Goal: Book appointment/travel/reservation

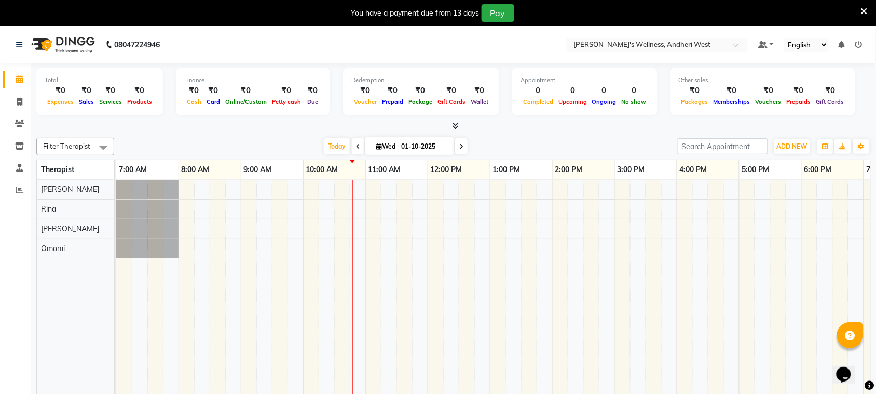
click at [869, 7] on div "You have a payment due from 13 days Pay" at bounding box center [438, 13] width 876 height 26
click at [862, 5] on span at bounding box center [864, 10] width 7 height 11
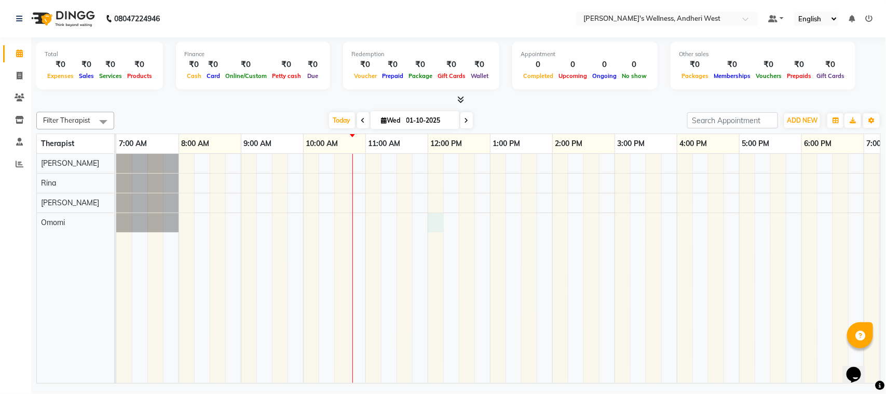
click at [432, 220] on div at bounding box center [583, 268] width 934 height 229
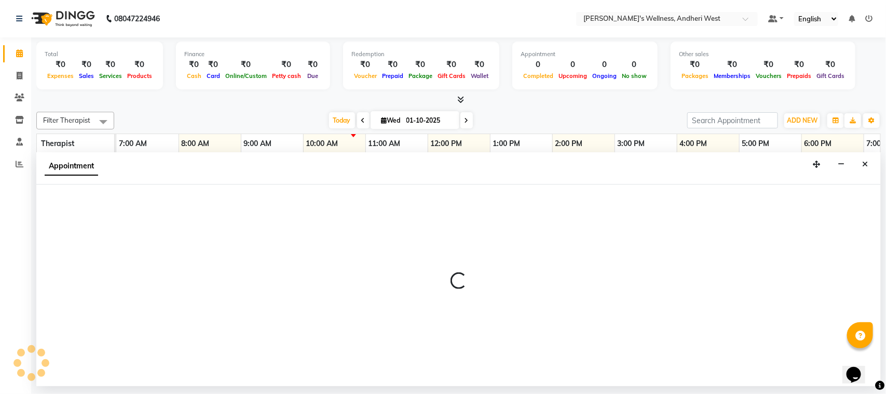
select select "91902"
select select "tentative"
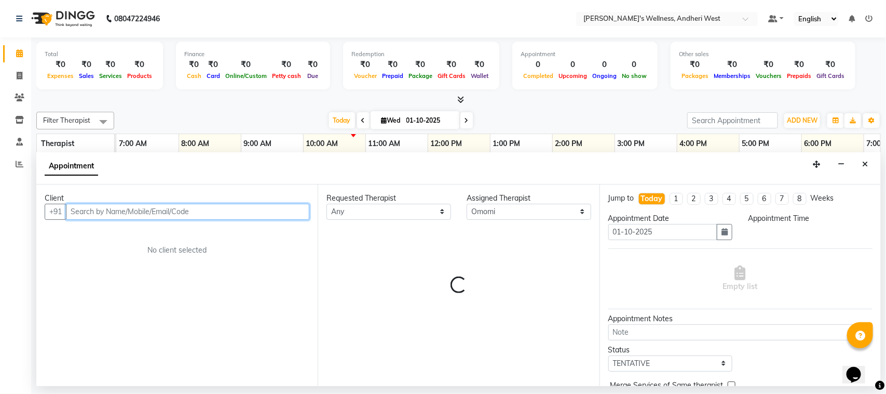
select select "720"
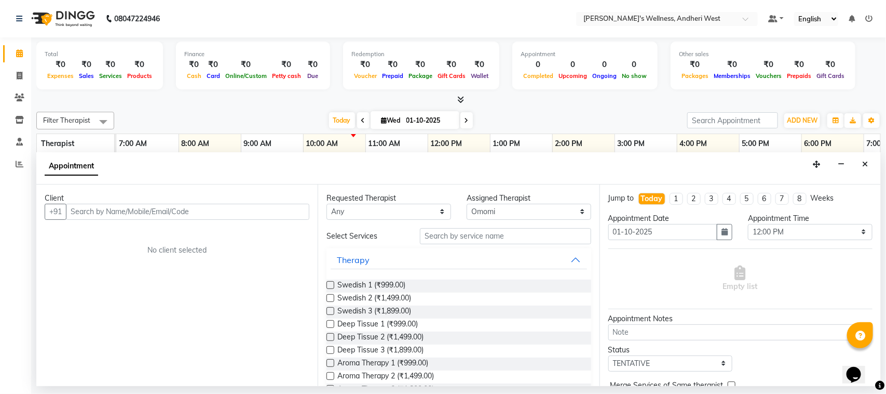
click at [278, 200] on div "Client" at bounding box center [177, 198] width 265 height 11
click at [276, 214] on input "text" at bounding box center [187, 212] width 243 height 16
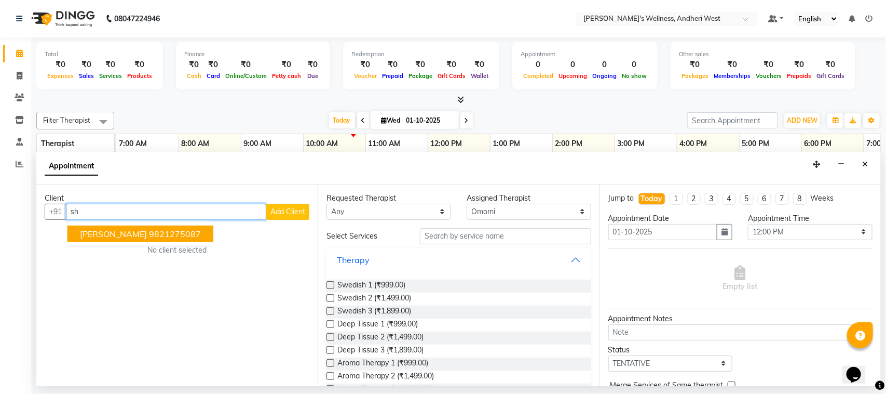
type input "s"
click at [180, 239] on button "Silpa sorento B 2004 81519 81000" at bounding box center [149, 233] width 164 height 17
type input "8151981000"
click at [180, 239] on div "Client [PHONE_NUMBER] Silpa sorento B 2004 81519 81000 Add Client No client sel…" at bounding box center [176, 284] width 281 height 201
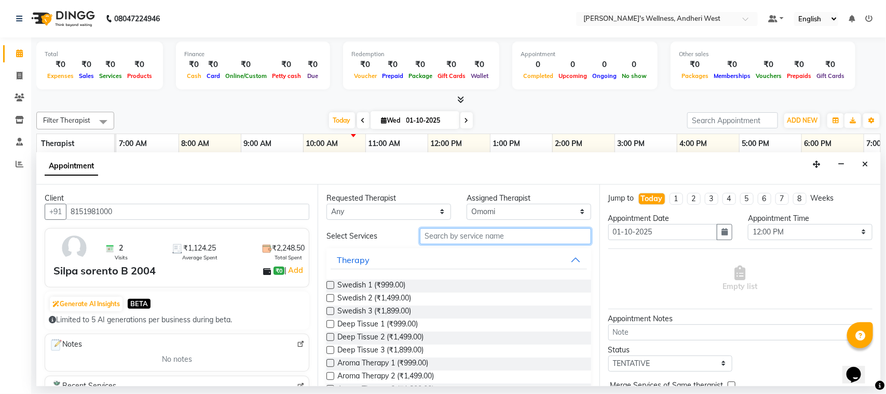
click at [482, 233] on input "text" at bounding box center [505, 236] width 171 height 16
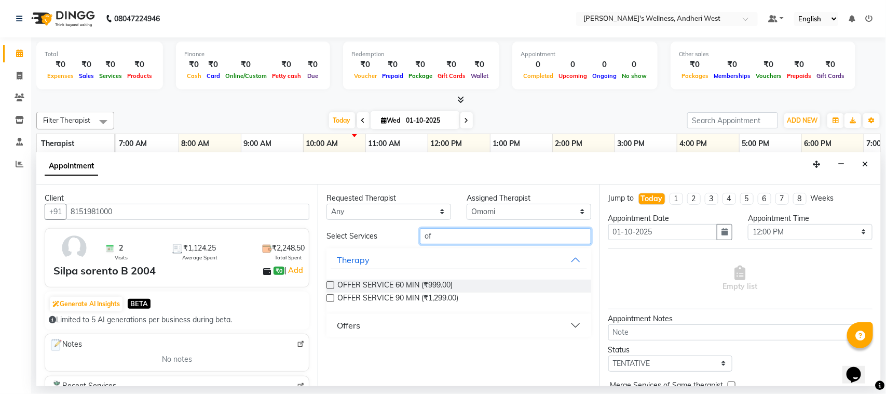
type input "o"
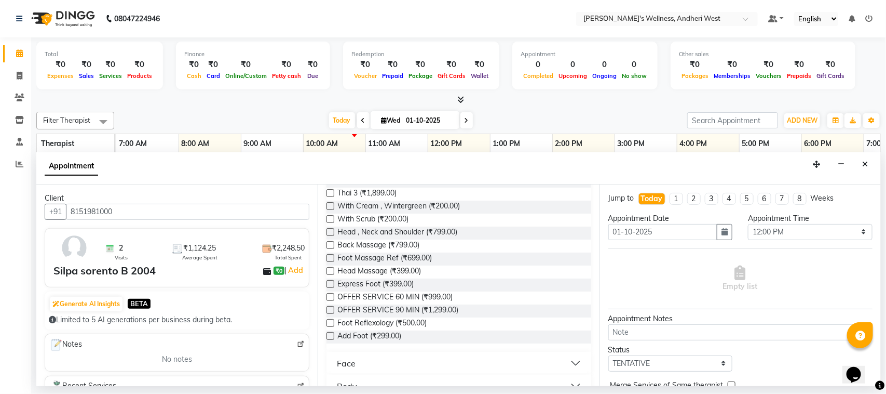
scroll to position [300, 0]
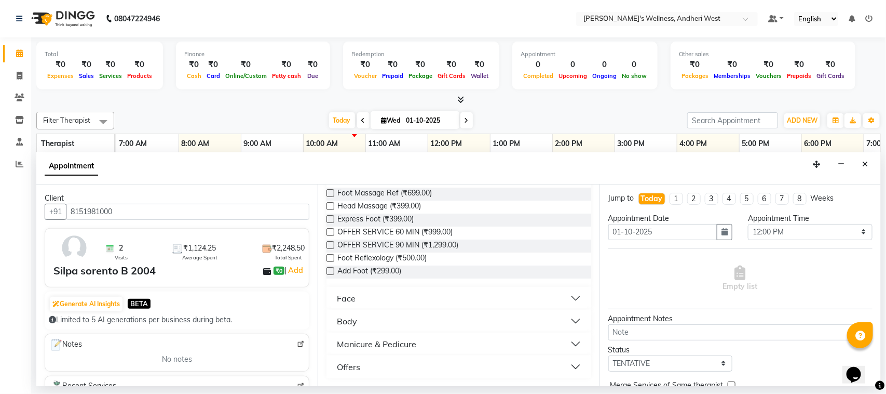
click at [359, 364] on div "Offers" at bounding box center [348, 366] width 23 height 12
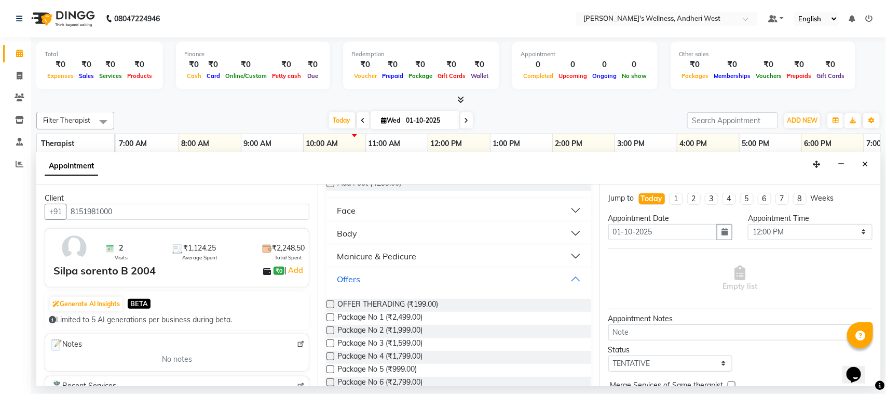
scroll to position [446, 0]
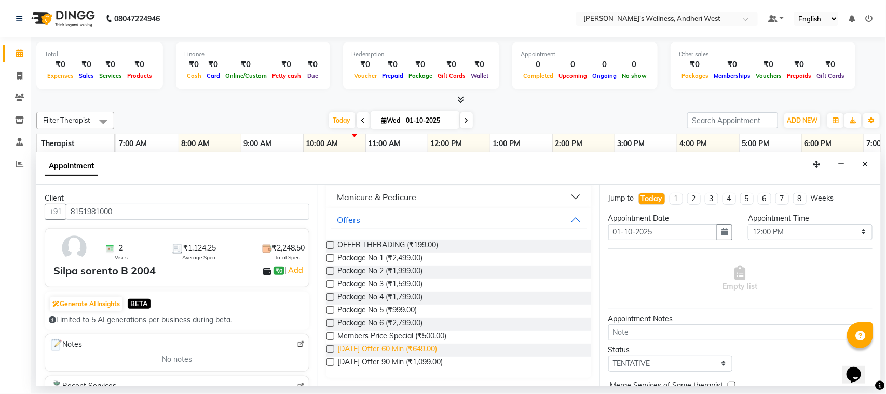
click at [430, 351] on span "[DATE] Offer 60 Min (₹649.00)" at bounding box center [387, 349] width 100 height 13
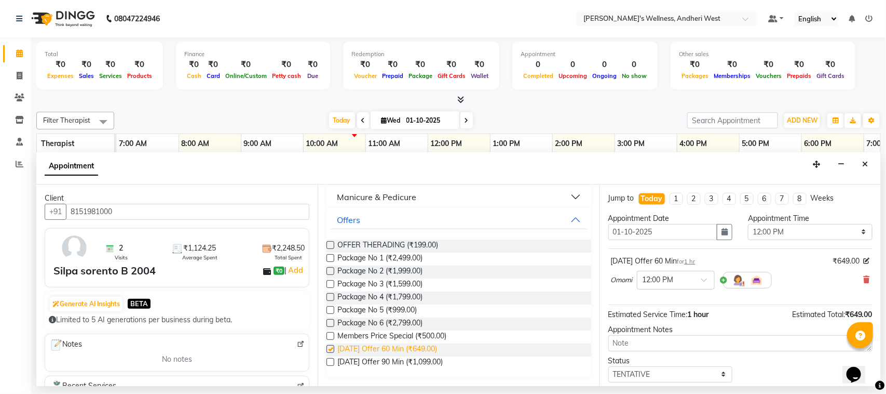
checkbox input "false"
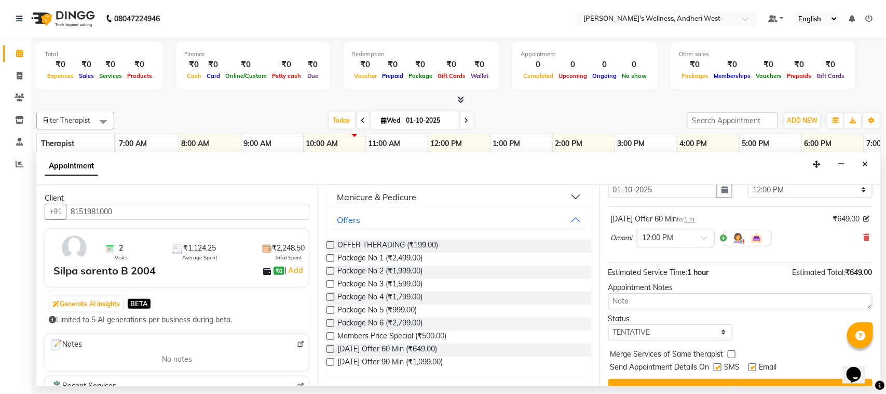
scroll to position [63, 0]
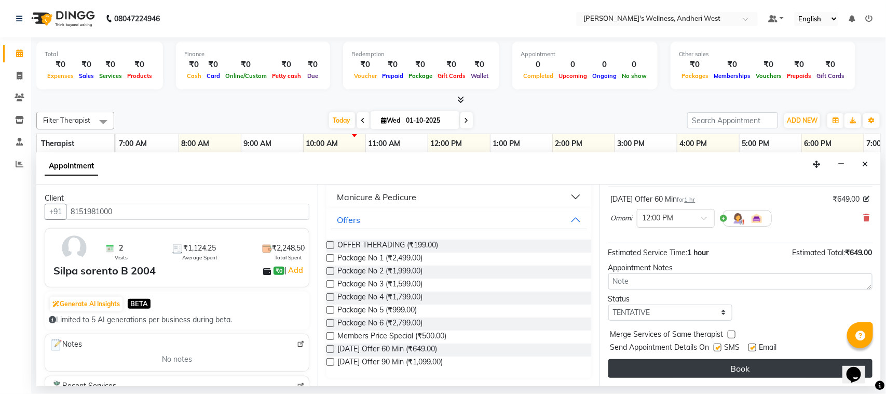
click at [715, 369] on button "Book" at bounding box center [740, 368] width 264 height 19
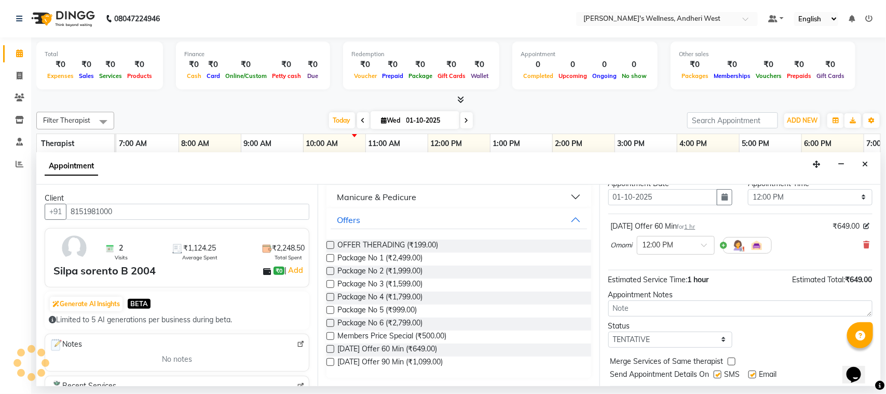
scroll to position [64, 0]
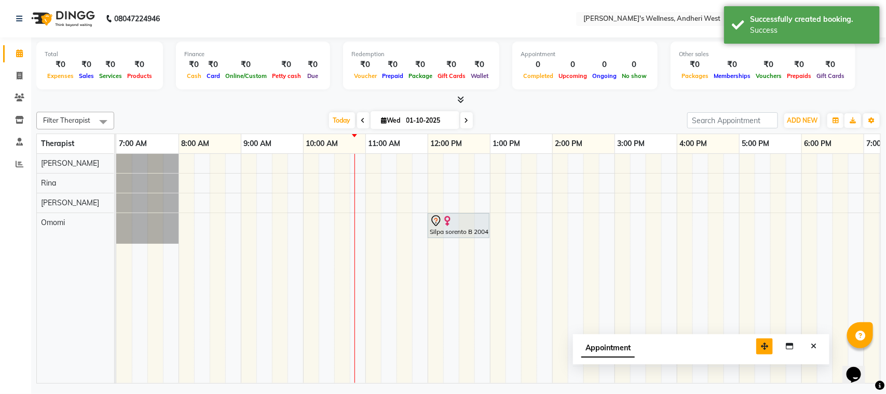
drag, startPoint x: 815, startPoint y: 369, endPoint x: 692, endPoint y: 315, distance: 134.2
click at [761, 342] on icon "button" at bounding box center [764, 345] width 7 height 7
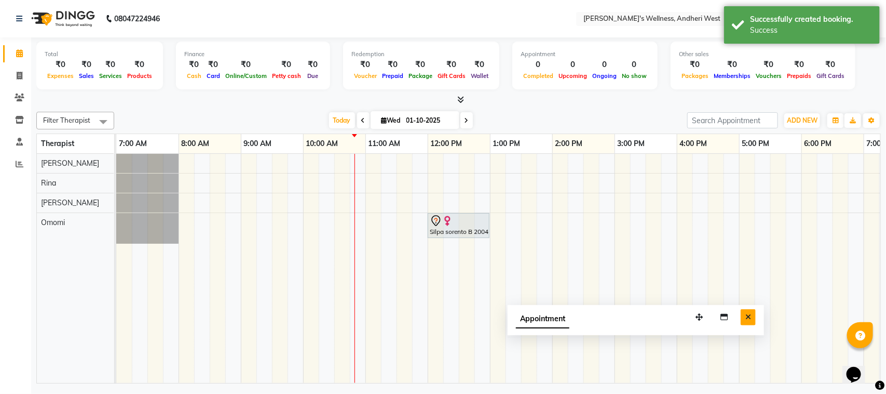
click at [748, 315] on icon "Close" at bounding box center [749, 316] width 6 height 7
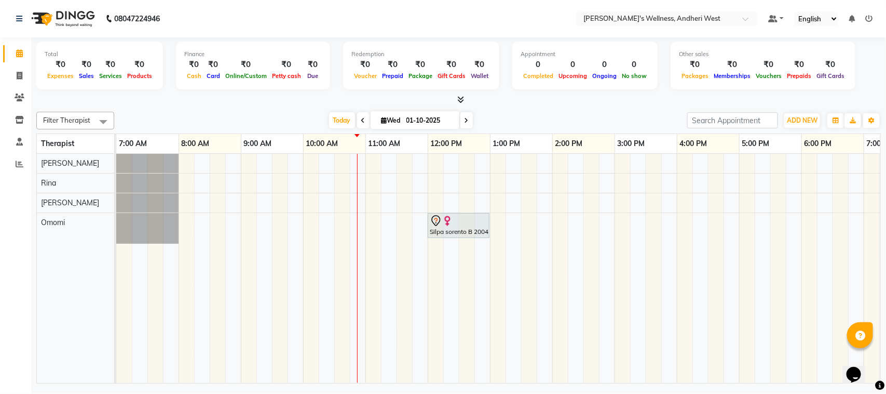
scroll to position [0, 170]
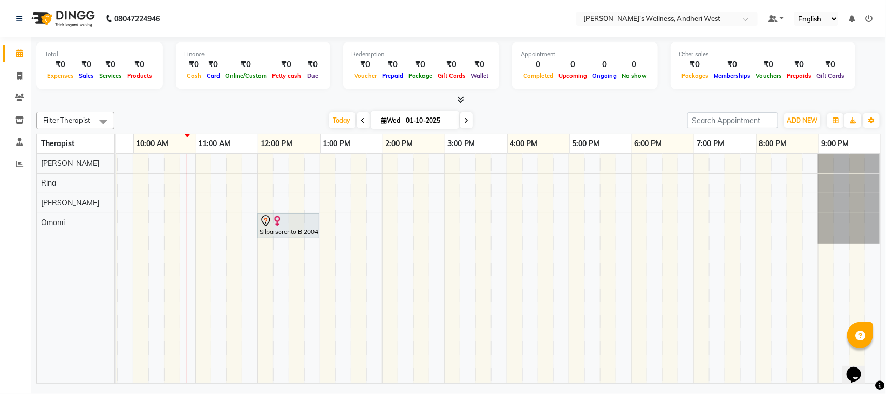
drag, startPoint x: 694, startPoint y: 372, endPoint x: 832, endPoint y: 381, distance: 138.3
click at [832, 381] on div "Silpa sorento B 2004, TK02, 12:00 PM-01:00 PM, [DATE] Offer 60 Min" at bounding box center [498, 268] width 764 height 229
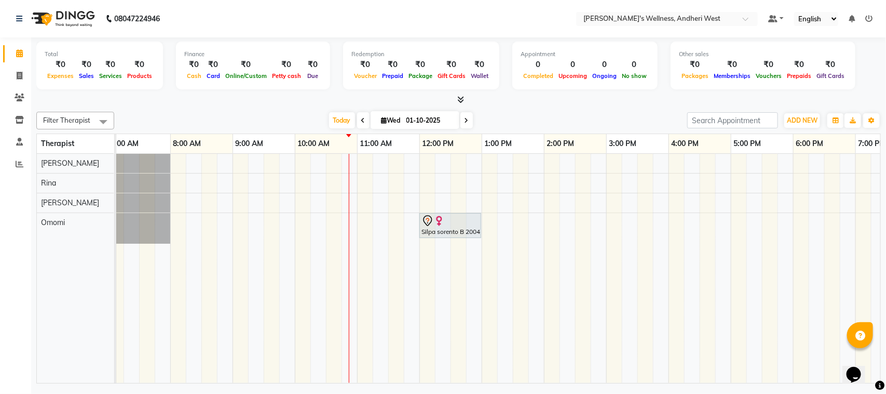
scroll to position [0, 0]
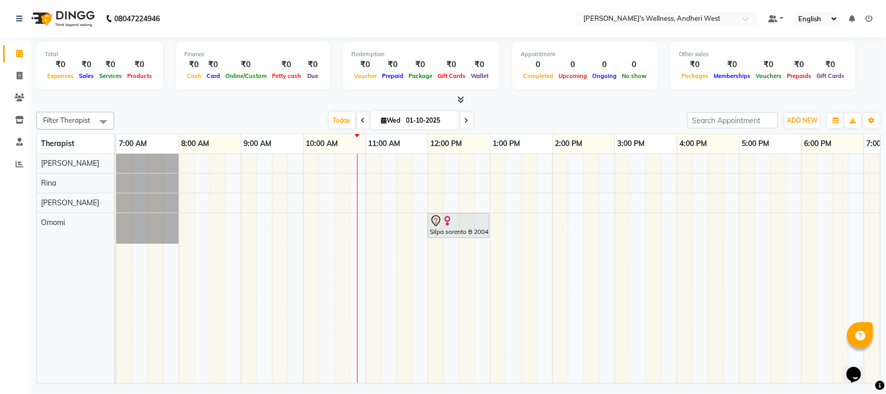
click at [467, 122] on icon at bounding box center [467, 120] width 4 height 6
type input "02-10-2025"
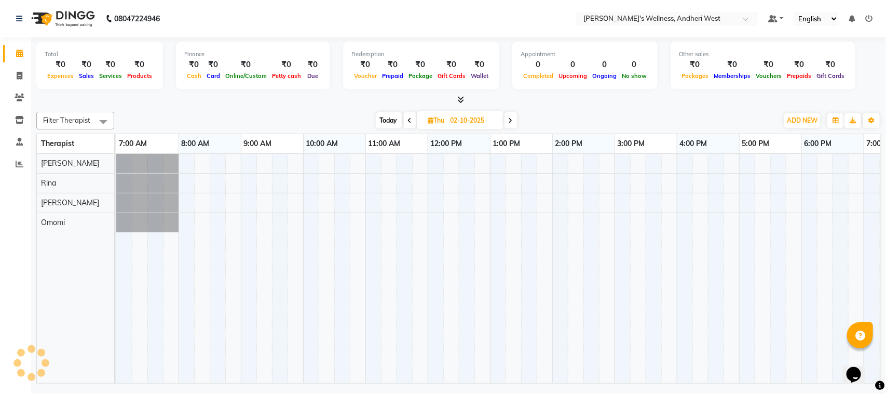
scroll to position [0, 170]
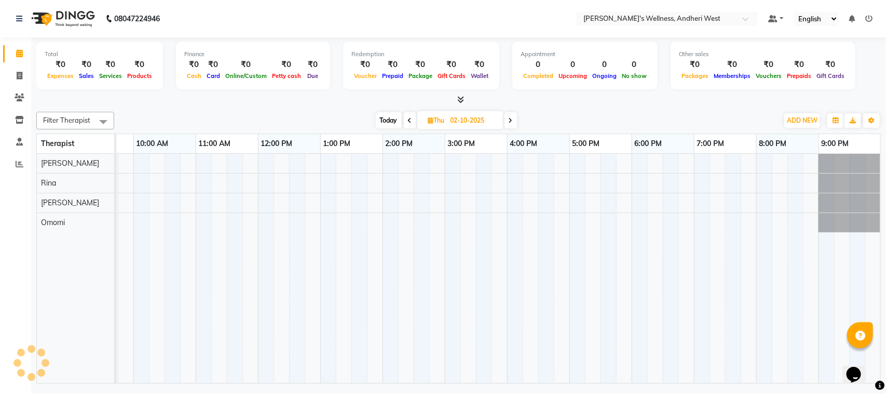
click at [467, 122] on input "02-10-2025" at bounding box center [474, 121] width 52 height 16
select select "10"
select select "2025"
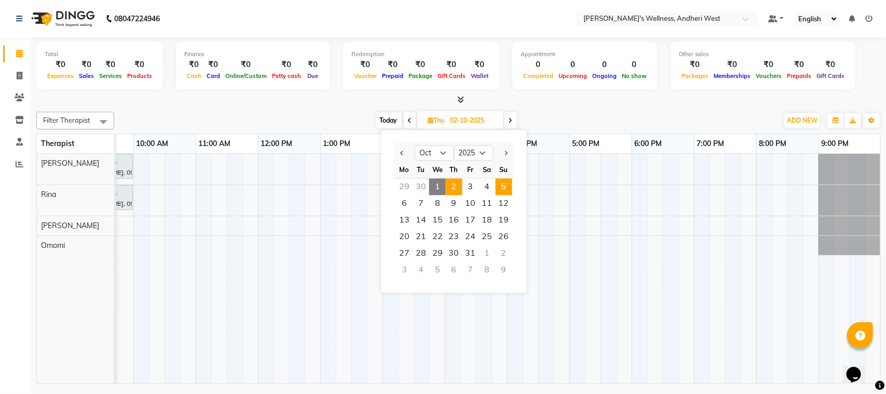
click at [503, 183] on span "5" at bounding box center [504, 187] width 17 height 17
type input "05-10-2025"
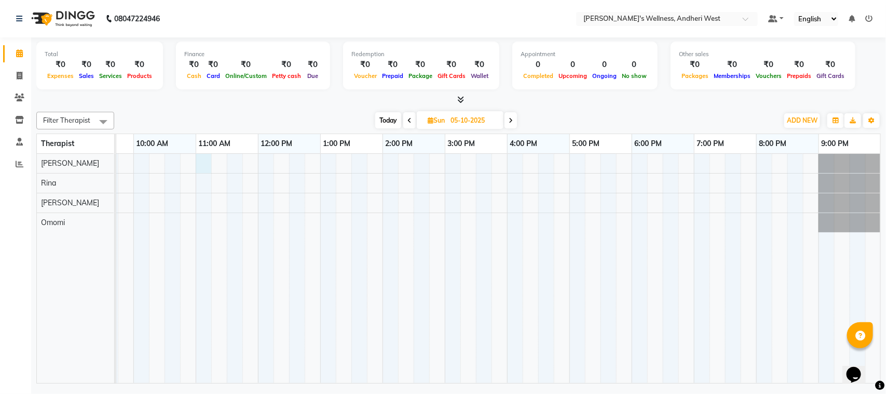
click at [200, 158] on div at bounding box center [414, 268] width 934 height 229
select select "66471"
select select "660"
select select "tentative"
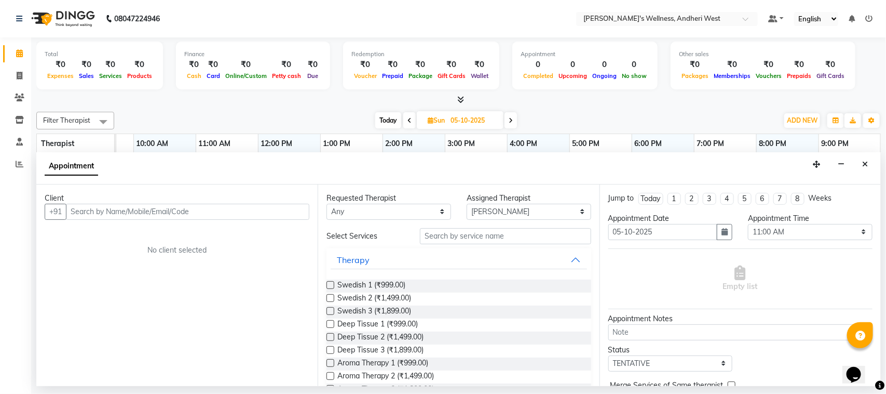
click at [223, 208] on input "text" at bounding box center [187, 212] width 243 height 16
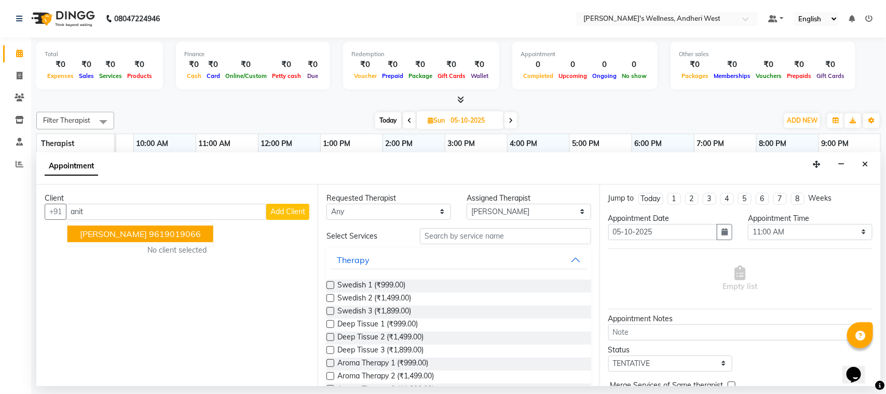
click at [159, 232] on ngb-highlight "9619019066" at bounding box center [175, 233] width 52 height 10
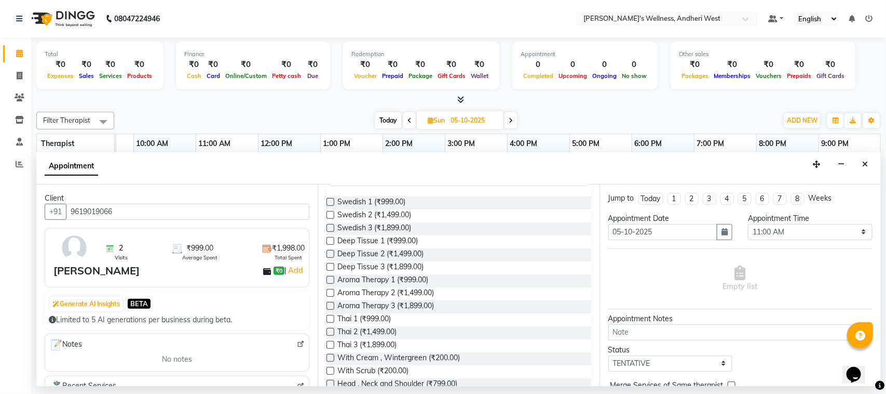
scroll to position [0, 0]
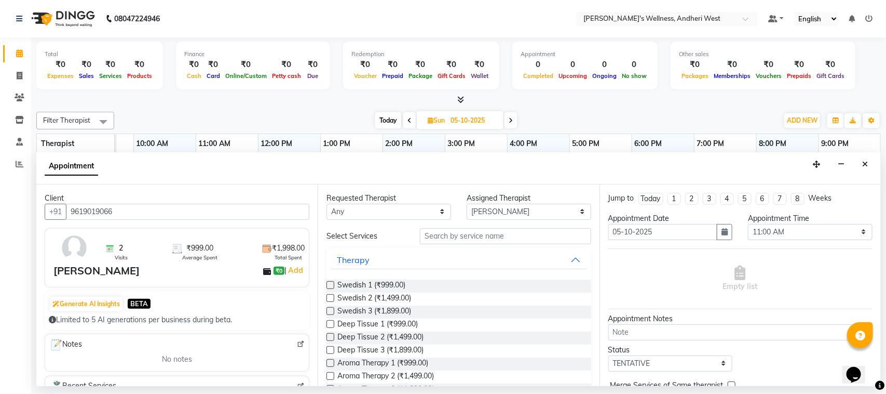
type input "9619019066"
click at [499, 239] on input "text" at bounding box center [505, 236] width 171 height 16
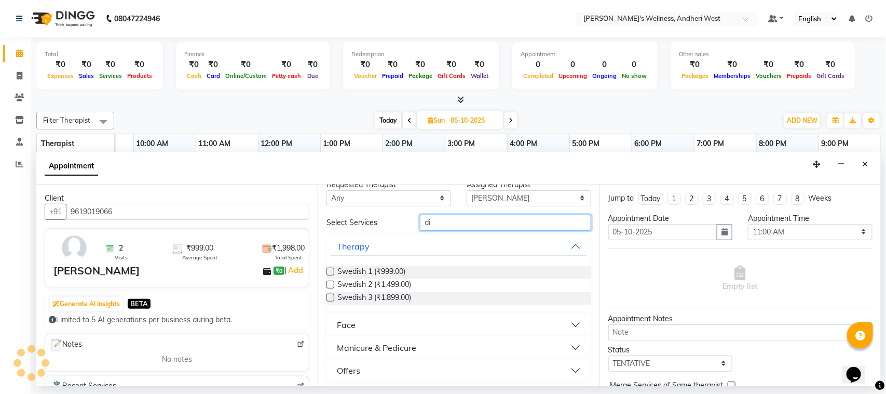
scroll to position [17, 0]
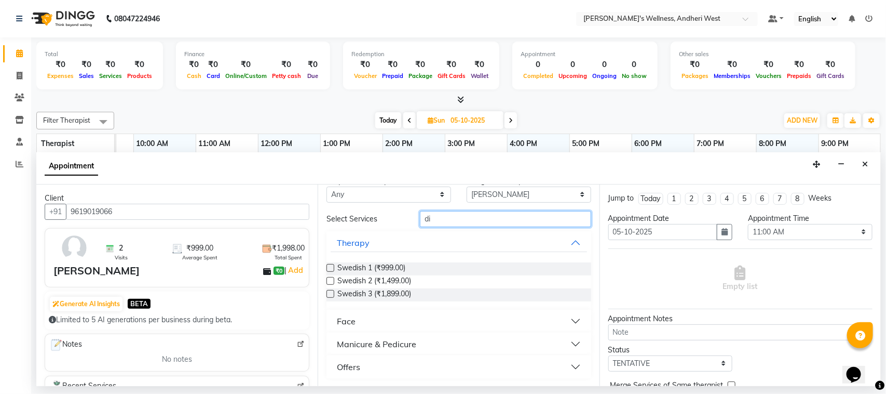
click at [499, 219] on input "di" at bounding box center [505, 219] width 171 height 16
type input "d"
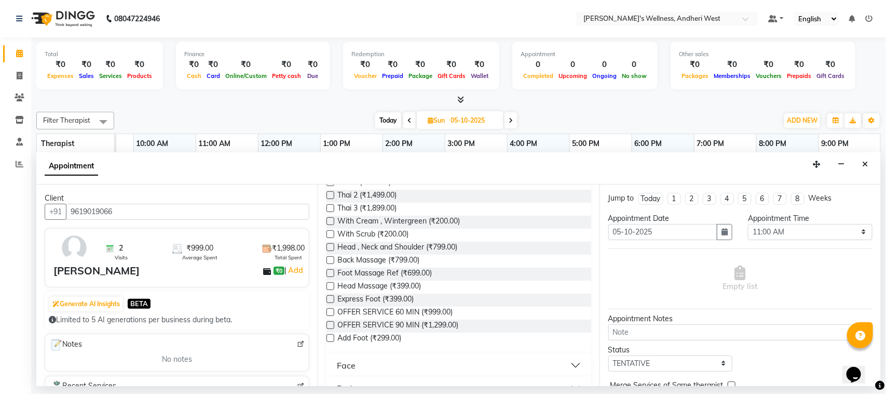
scroll to position [287, 0]
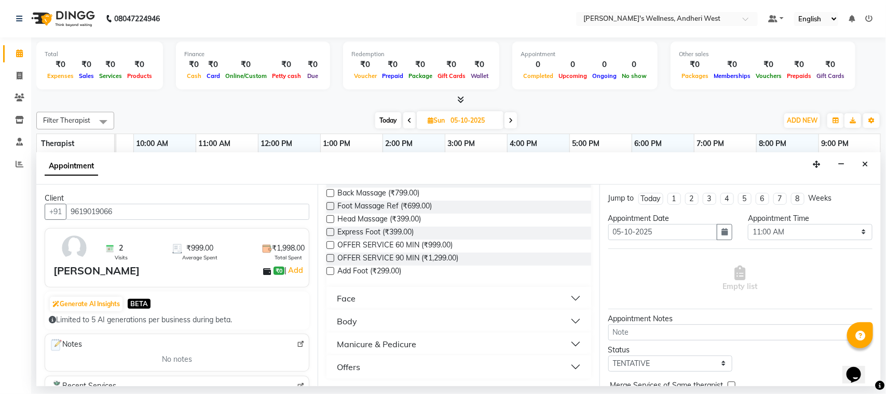
click at [357, 362] on div "Offers" at bounding box center [348, 366] width 23 height 12
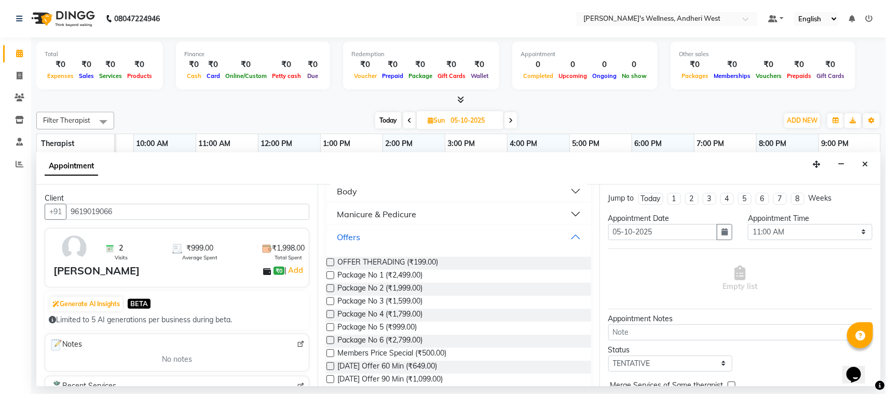
scroll to position [433, 0]
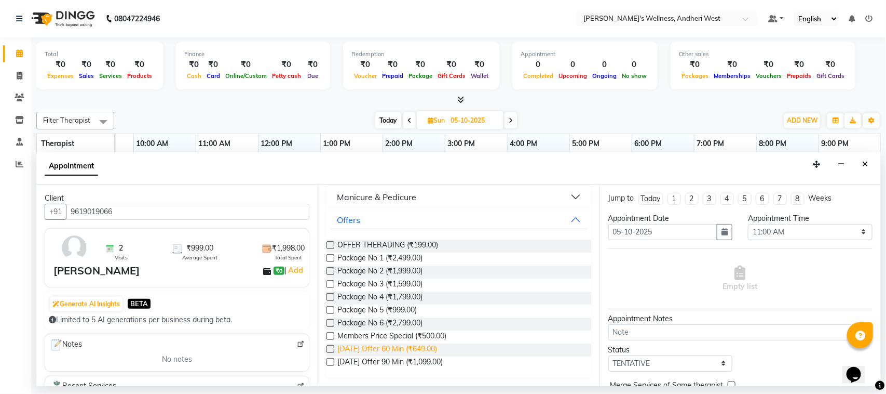
click at [413, 345] on span "[DATE] Offer 60 Min (₹649.00)" at bounding box center [387, 349] width 100 height 13
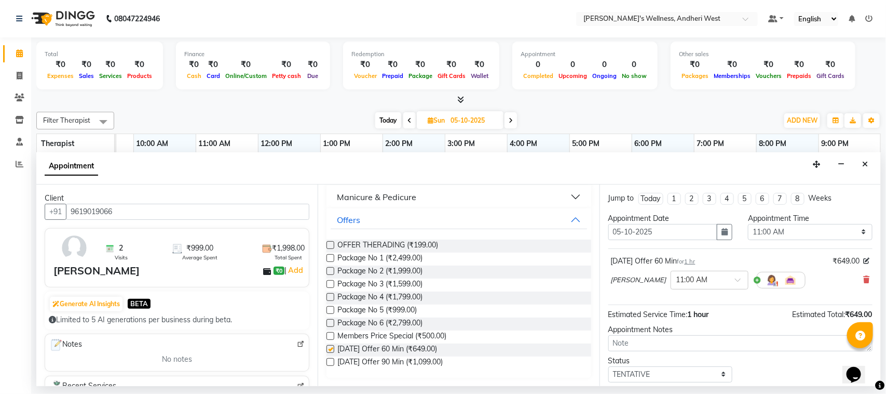
checkbox input "false"
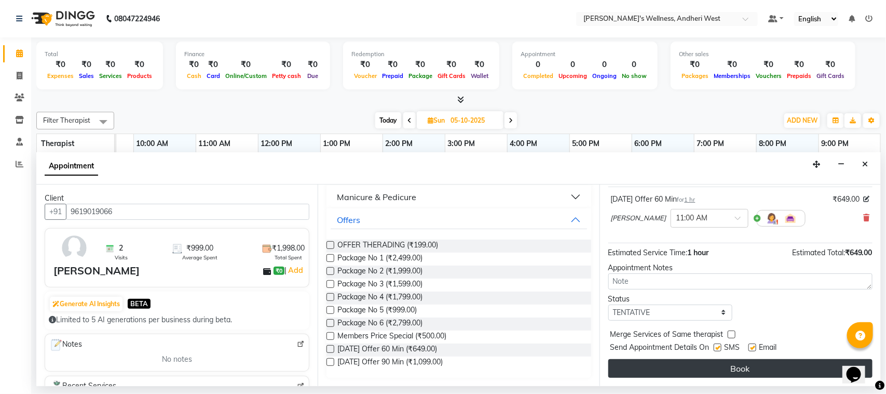
click at [750, 368] on button "Book" at bounding box center [740, 368] width 264 height 19
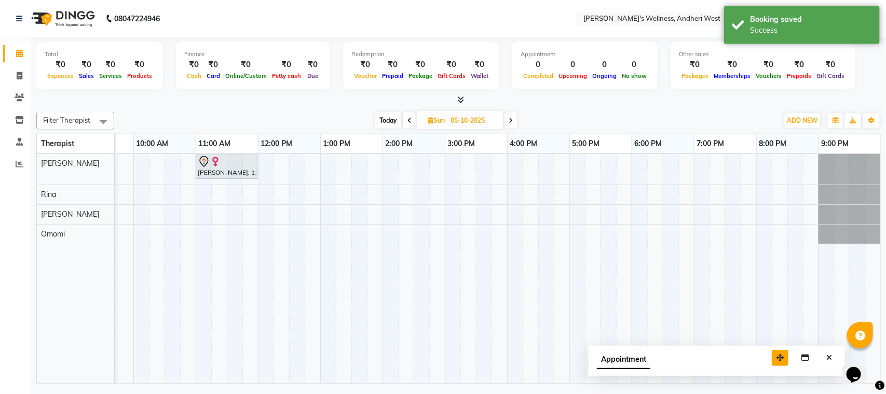
drag, startPoint x: 782, startPoint y: 356, endPoint x: 712, endPoint y: 335, distance: 73.6
click at [777, 354] on icon "button" at bounding box center [780, 357] width 7 height 7
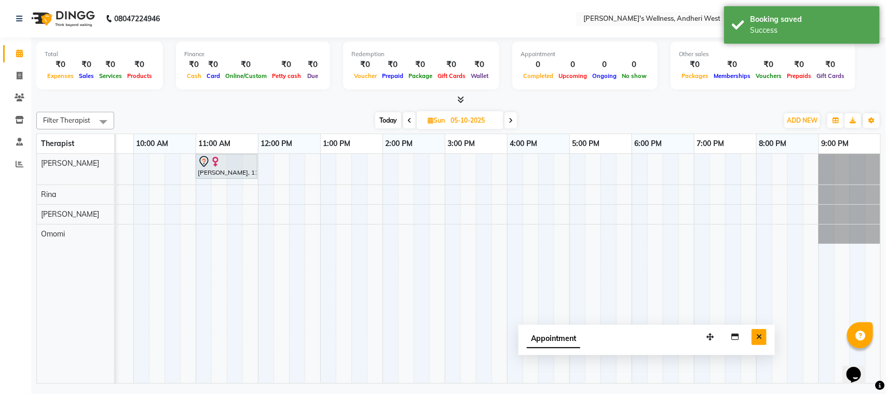
click at [756, 334] on button "Close" at bounding box center [759, 337] width 15 height 16
